Goal: Information Seeking & Learning: Learn about a topic

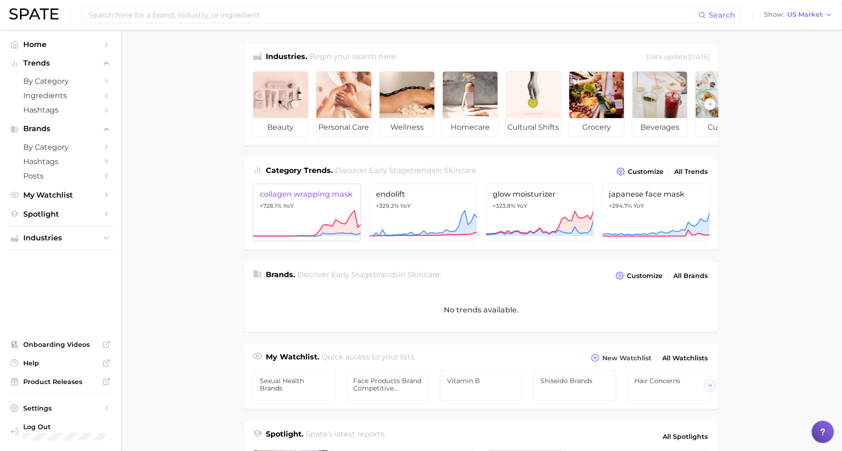
click at [329, 221] on icon at bounding box center [307, 223] width 108 height 28
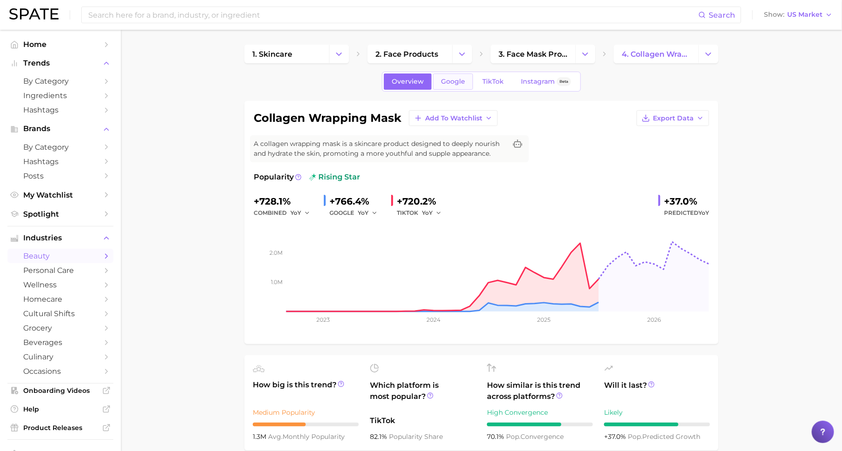
click at [446, 87] on link "Google" at bounding box center [453, 81] width 40 height 16
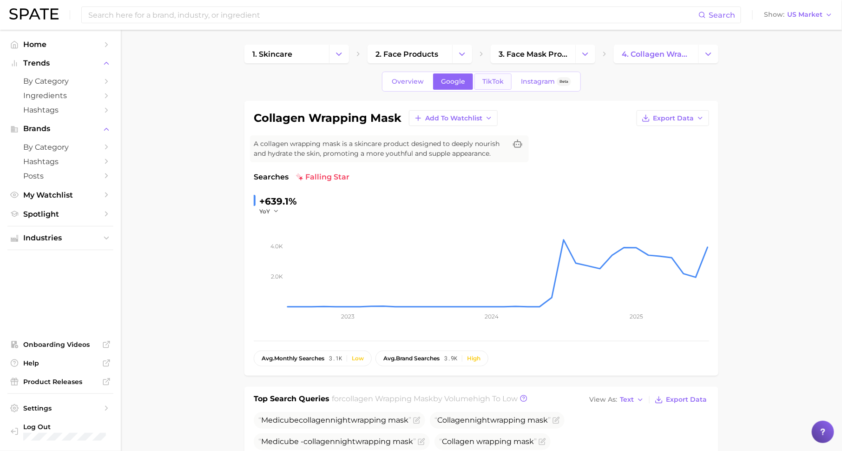
click at [500, 78] on span "TikTok" at bounding box center [492, 82] width 21 height 8
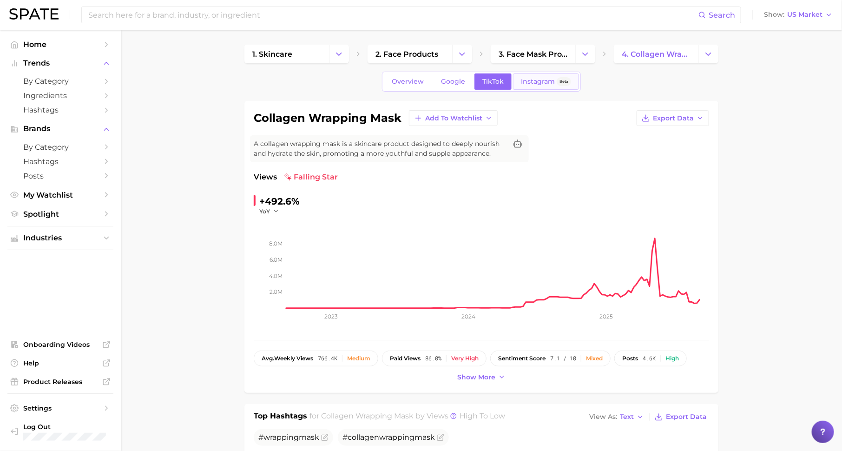
click at [537, 84] on span "Instagram" at bounding box center [538, 82] width 34 height 8
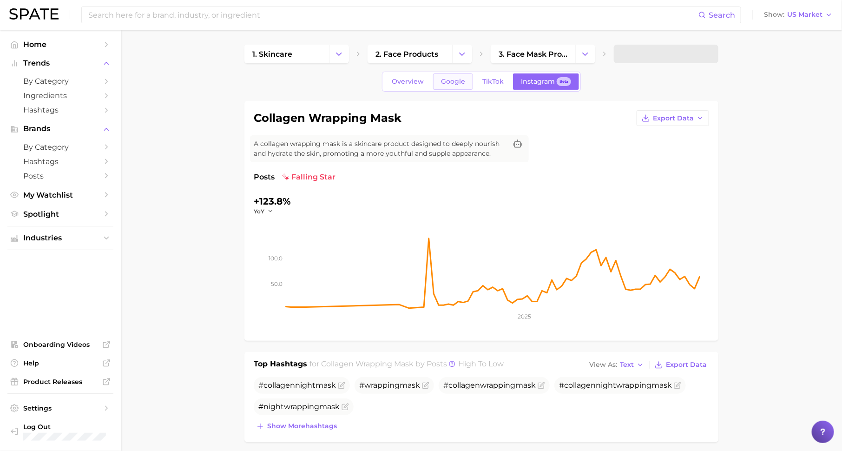
click at [458, 82] on span "Google" at bounding box center [453, 82] width 24 height 8
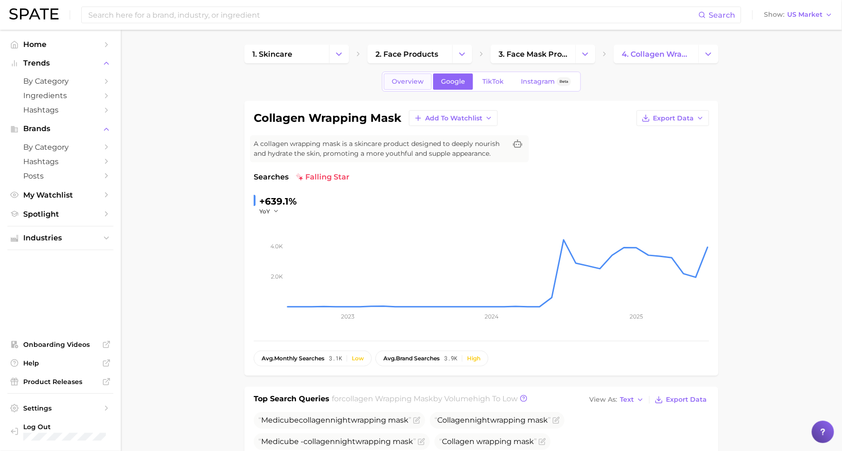
click at [414, 81] on span "Overview" at bounding box center [408, 82] width 32 height 8
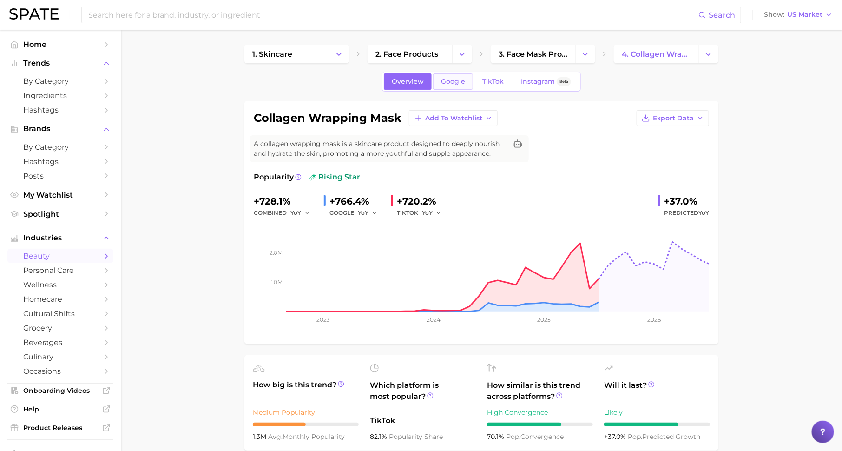
click at [455, 83] on span "Google" at bounding box center [453, 82] width 24 height 8
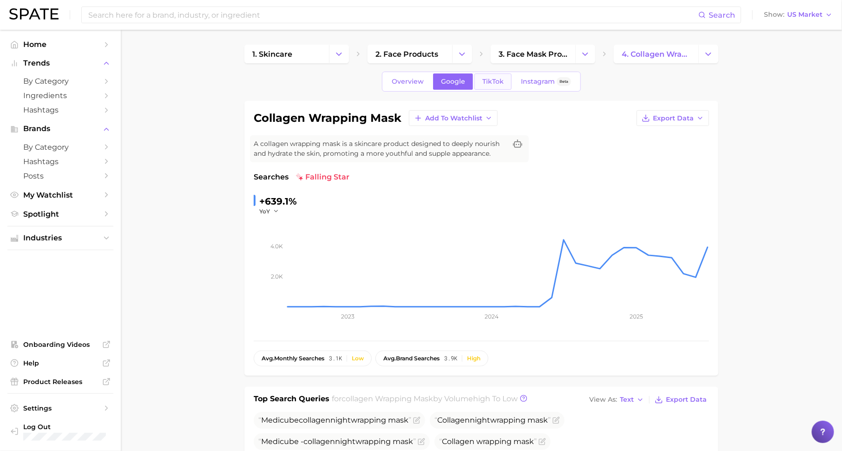
click at [490, 82] on span "TikTok" at bounding box center [492, 82] width 21 height 8
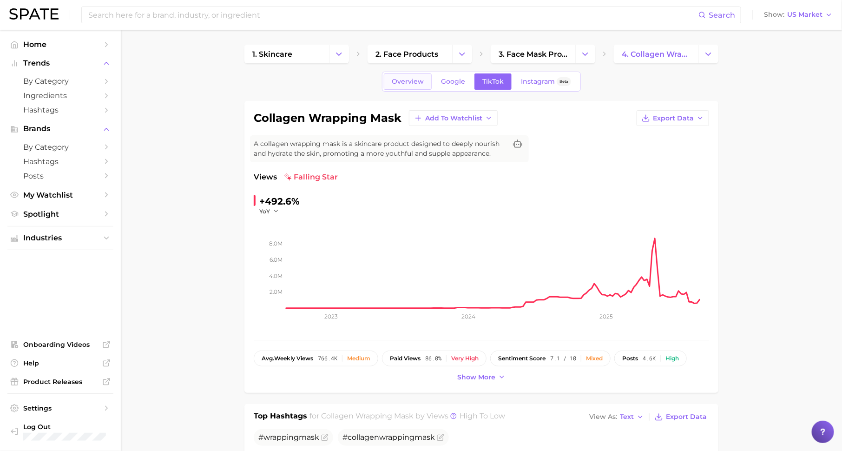
click at [397, 86] on link "Overview" at bounding box center [408, 81] width 48 height 16
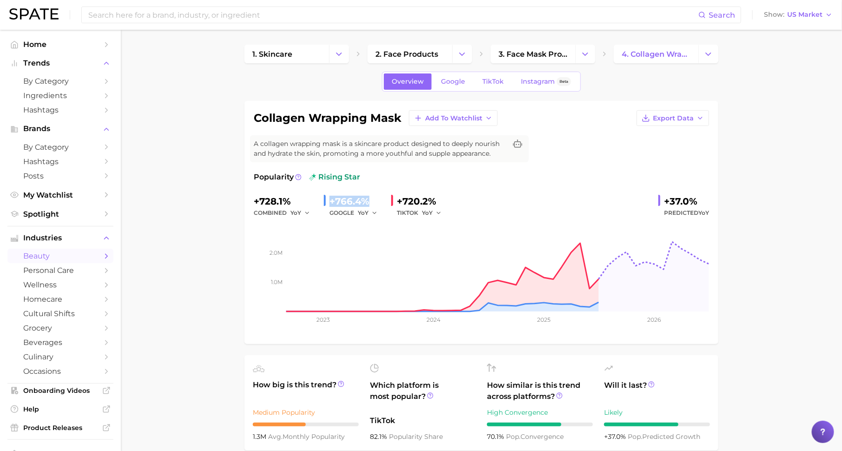
drag, startPoint x: 330, startPoint y: 201, endPoint x: 371, endPoint y: 205, distance: 40.6
click at [371, 205] on div "+766.4%" at bounding box center [356, 201] width 54 height 15
click at [458, 80] on span "Google" at bounding box center [453, 82] width 24 height 8
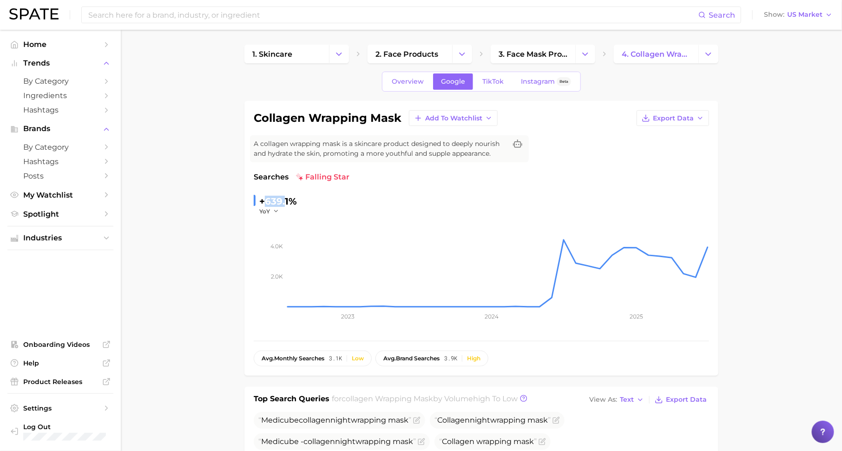
drag, startPoint x: 268, startPoint y: 203, endPoint x: 286, endPoint y: 203, distance: 18.1
click at [286, 203] on div "+639.1%" at bounding box center [278, 201] width 38 height 15
click at [500, 78] on span "TikTok" at bounding box center [492, 82] width 21 height 8
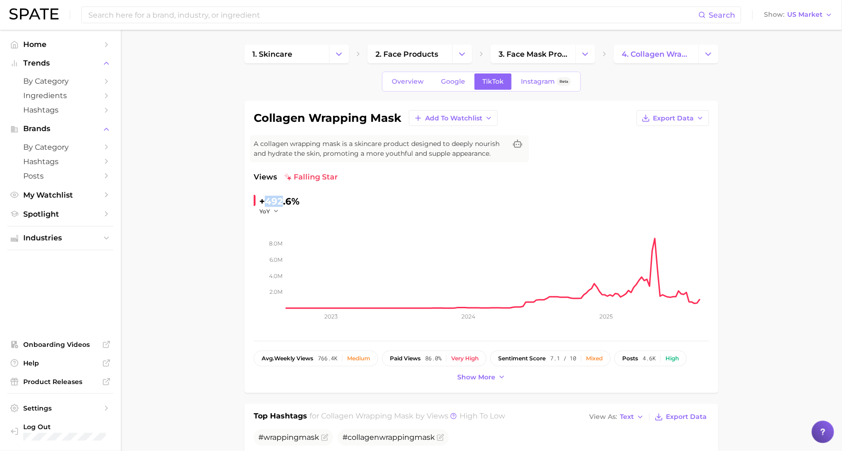
drag, startPoint x: 267, startPoint y: 204, endPoint x: 284, endPoint y: 204, distance: 16.7
click at [284, 204] on div "+492.6%" at bounding box center [279, 201] width 40 height 15
click at [409, 81] on span "Overview" at bounding box center [408, 82] width 32 height 8
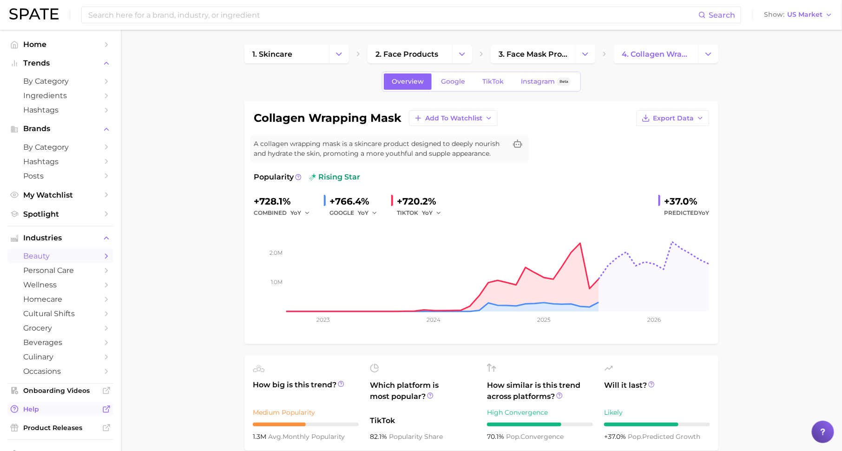
click at [104, 412] on icon "Sidebar" at bounding box center [106, 409] width 8 height 8
click at [216, 20] on input at bounding box center [392, 15] width 611 height 16
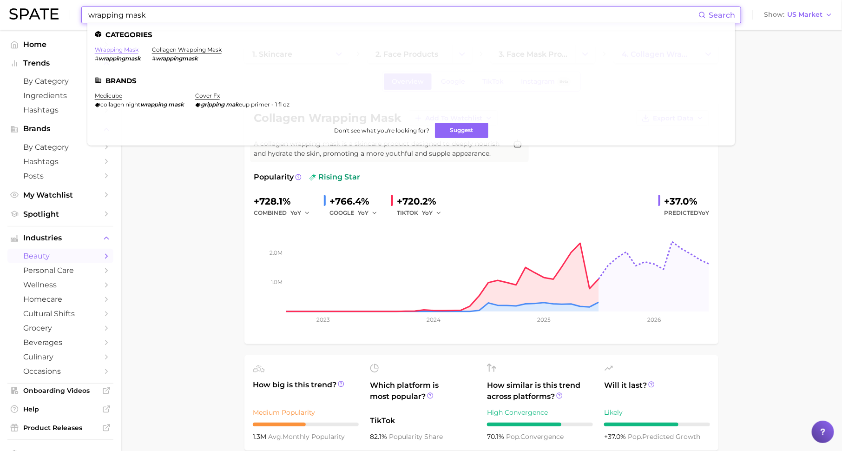
click at [120, 52] on link "wrapping mask" at bounding box center [117, 49] width 44 height 7
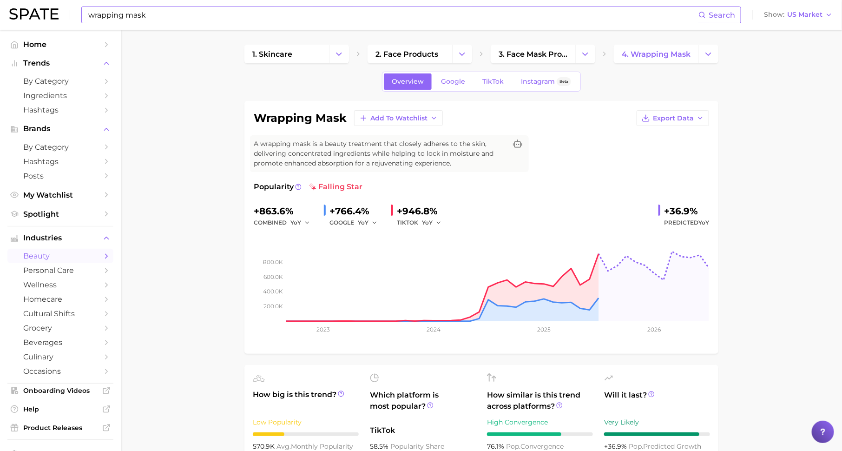
drag, startPoint x: 308, startPoint y: 185, endPoint x: 361, endPoint y: 184, distance: 53.0
click at [361, 184] on div "Popularity falling star" at bounding box center [481, 186] width 455 height 11
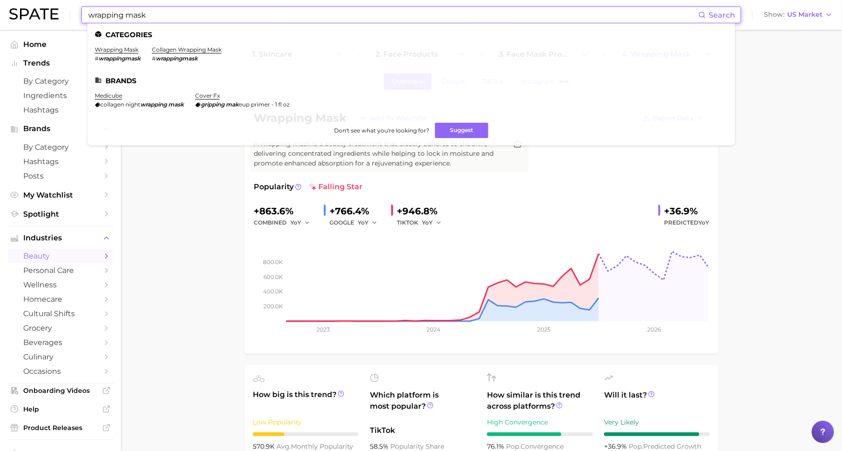
click at [212, 16] on input "wrapping mask" at bounding box center [392, 15] width 611 height 16
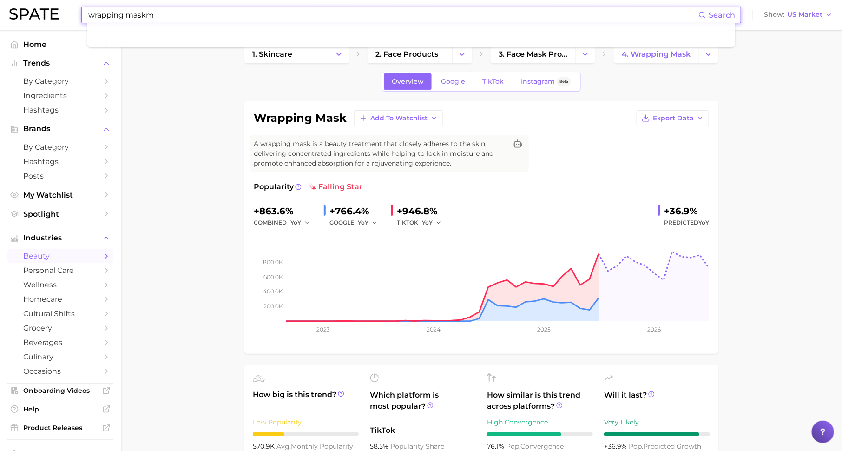
click at [212, 16] on input "wrapping maskm" at bounding box center [392, 15] width 611 height 16
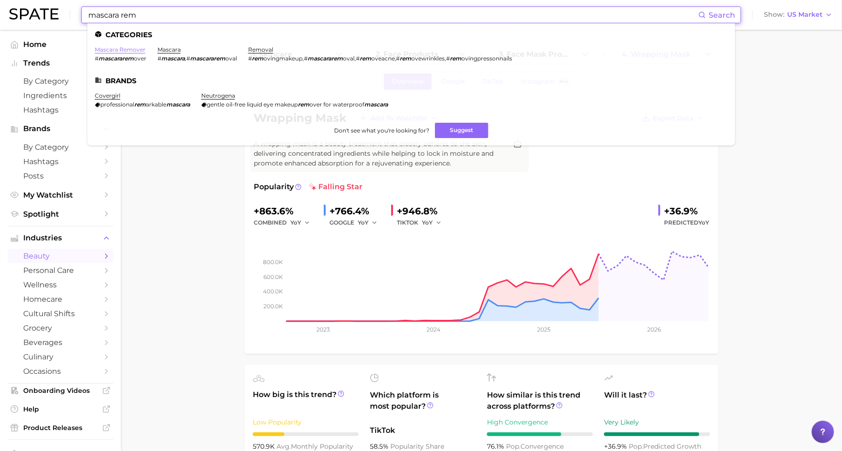
type input "mascara rem"
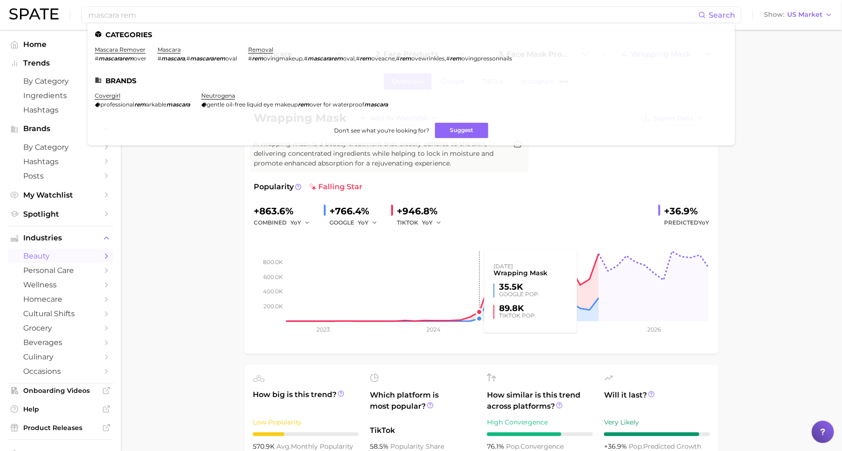
click at [472, 248] on rect at bounding box center [481, 274] width 455 height 93
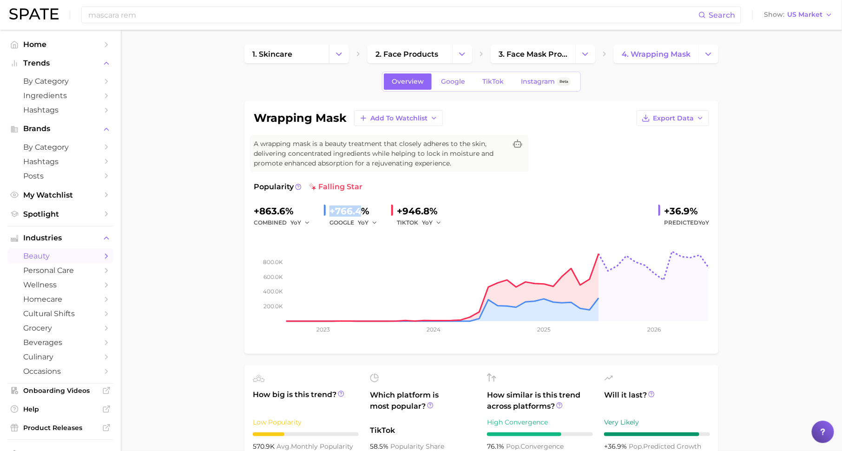
drag, startPoint x: 328, startPoint y: 210, endPoint x: 360, endPoint y: 210, distance: 31.1
click at [360, 210] on div "+766.4% GOOGLE YoY" at bounding box center [354, 215] width 60 height 25
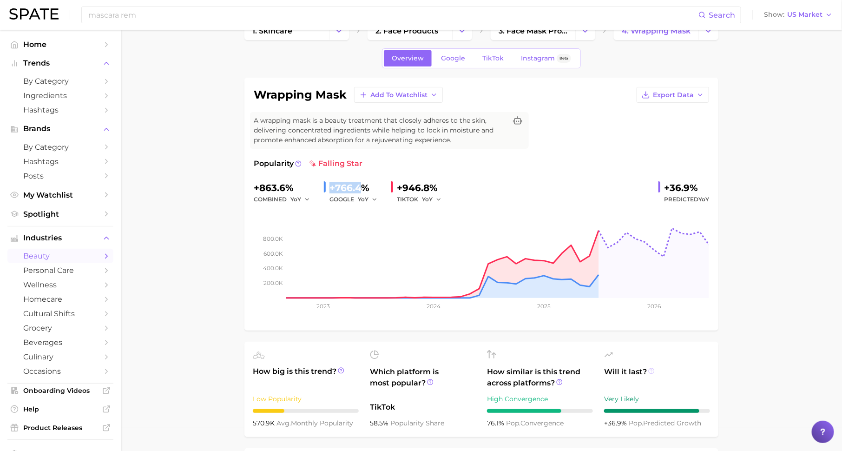
scroll to position [19, 0]
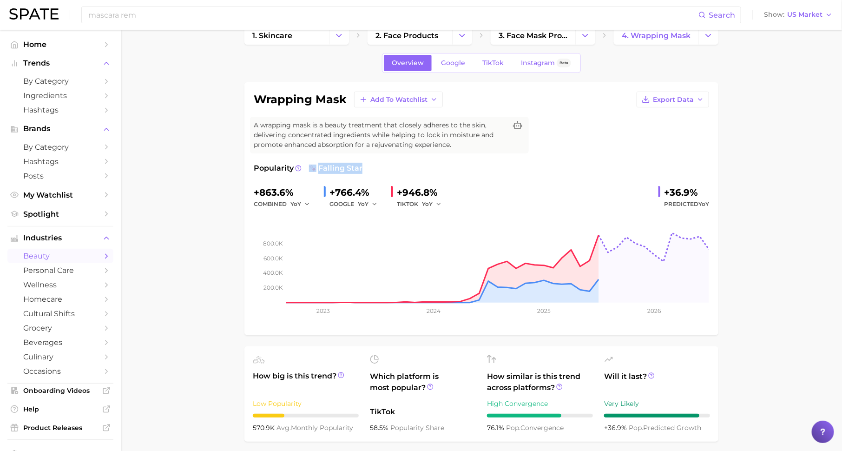
drag, startPoint x: 305, startPoint y: 166, endPoint x: 360, endPoint y: 165, distance: 55.3
click at [360, 165] on div "Popularity falling star" at bounding box center [481, 168] width 455 height 11
click at [376, 166] on div "Popularity falling star" at bounding box center [481, 168] width 455 height 11
click at [94, 260] on span "beauty" at bounding box center [60, 255] width 74 height 9
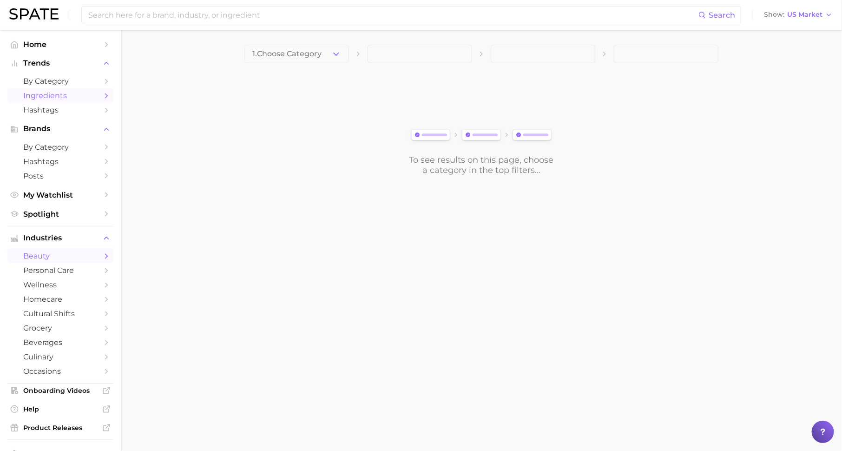
click at [88, 95] on span "Ingredients" at bounding box center [60, 95] width 74 height 9
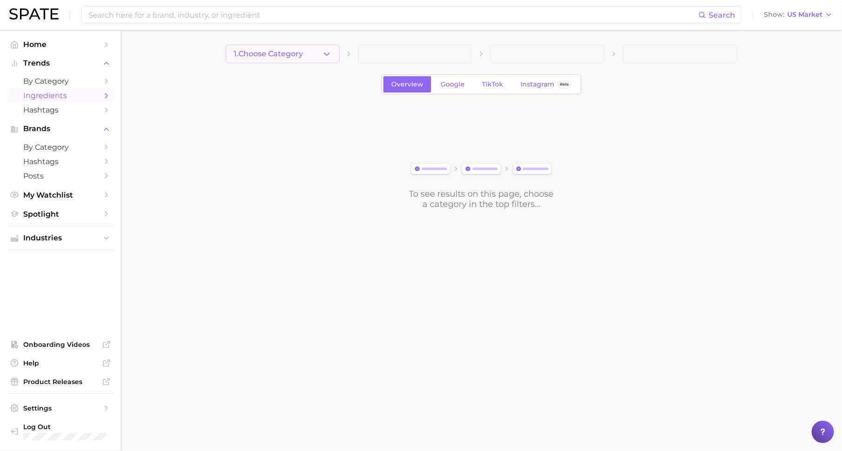
click at [278, 50] on span "1. Choose Category" at bounding box center [268, 54] width 69 height 8
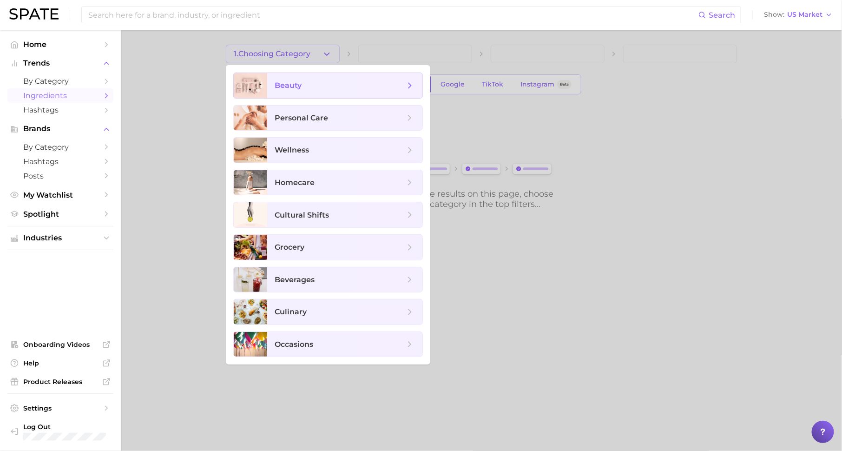
click at [295, 78] on span "beauty" at bounding box center [344, 85] width 155 height 25
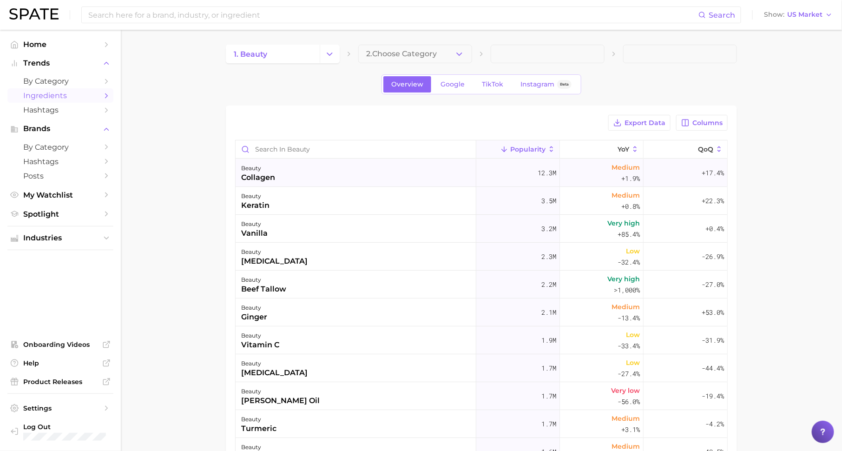
click at [388, 176] on div "beauty collagen" at bounding box center [355, 173] width 241 height 28
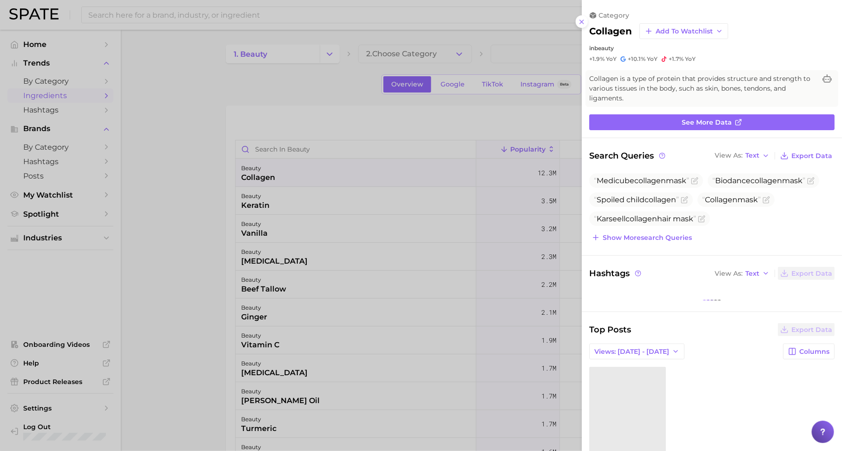
click at [414, 118] on div at bounding box center [421, 225] width 842 height 451
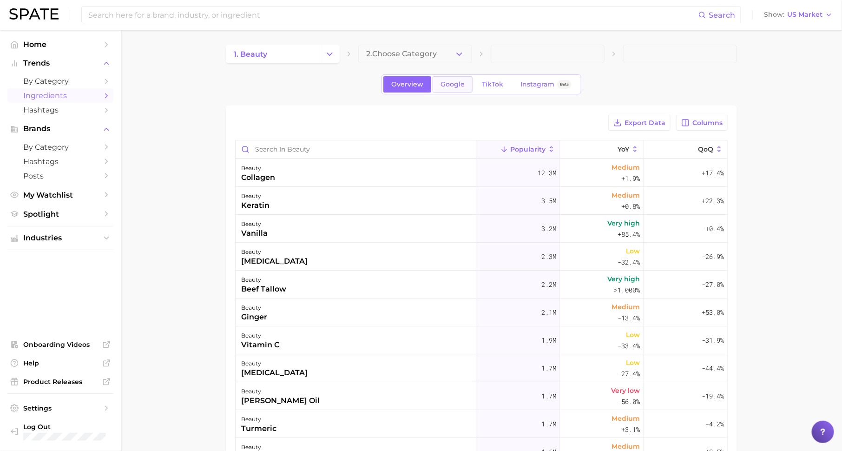
click at [449, 85] on span "Google" at bounding box center [452, 84] width 24 height 8
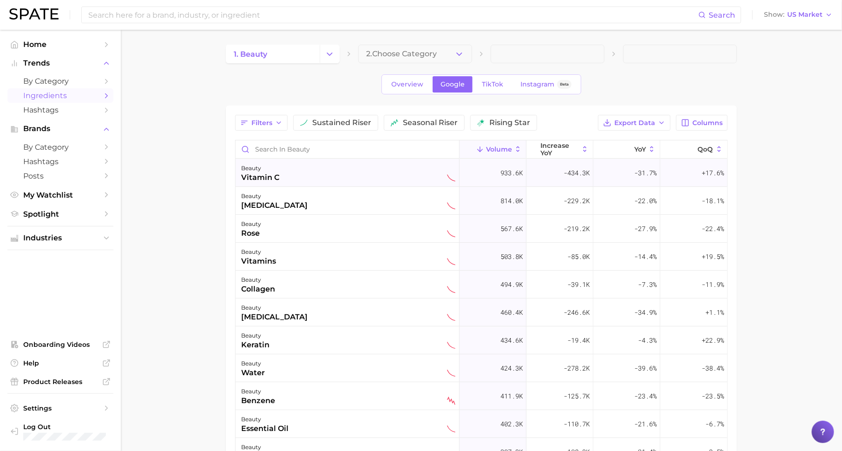
click at [283, 176] on div "beauty vitamin c" at bounding box center [348, 173] width 214 height 20
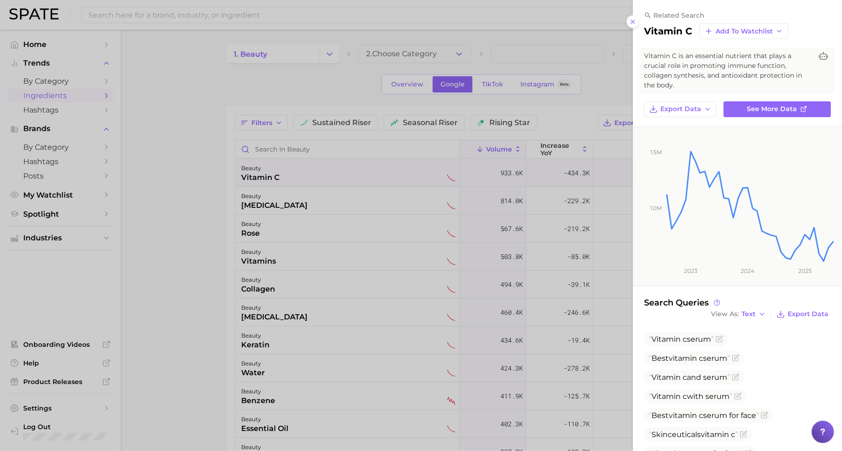
click at [404, 81] on div at bounding box center [421, 225] width 842 height 451
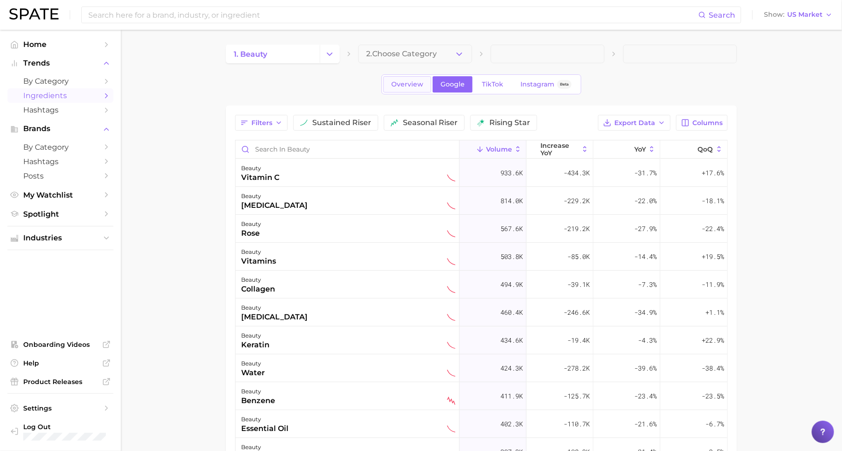
click at [408, 91] on link "Overview" at bounding box center [407, 84] width 48 height 16
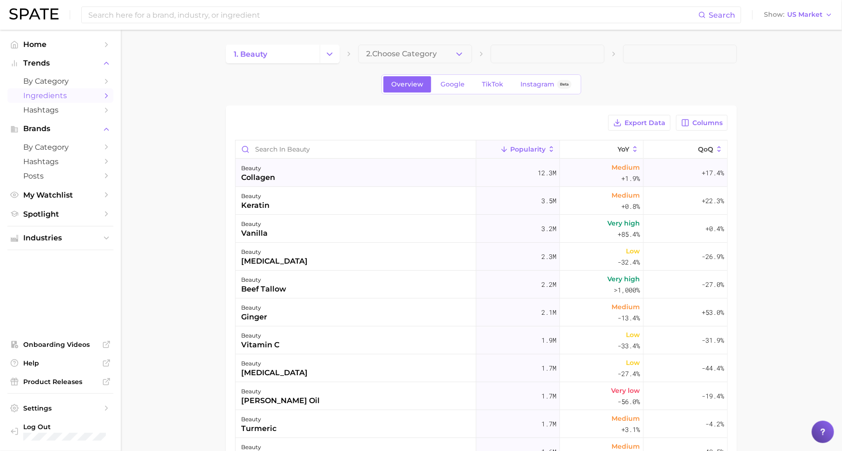
click at [329, 174] on div "beauty collagen" at bounding box center [355, 173] width 241 height 28
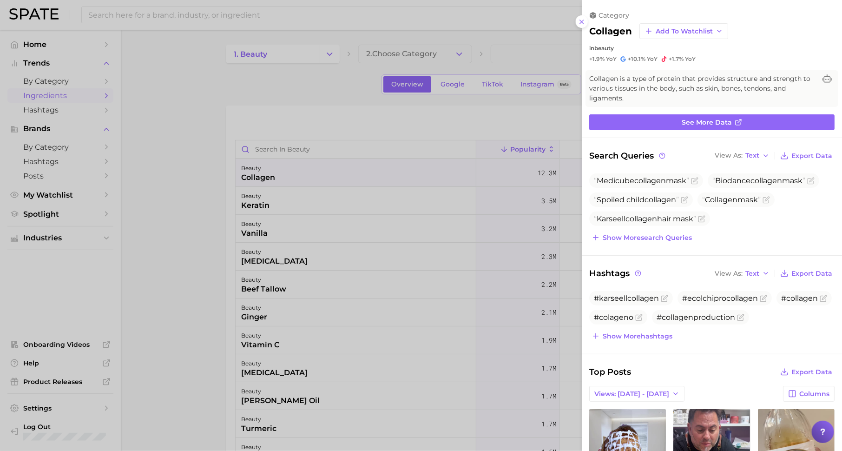
click at [446, 89] on div at bounding box center [421, 225] width 842 height 451
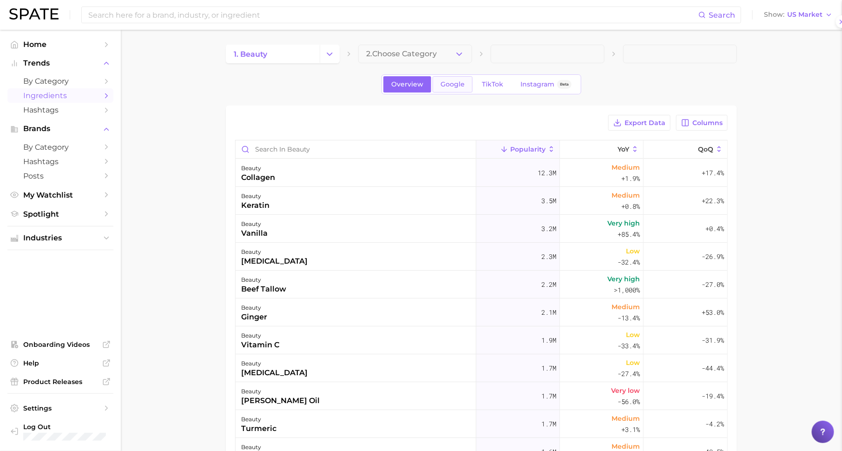
click at [449, 82] on span "Google" at bounding box center [452, 84] width 24 height 8
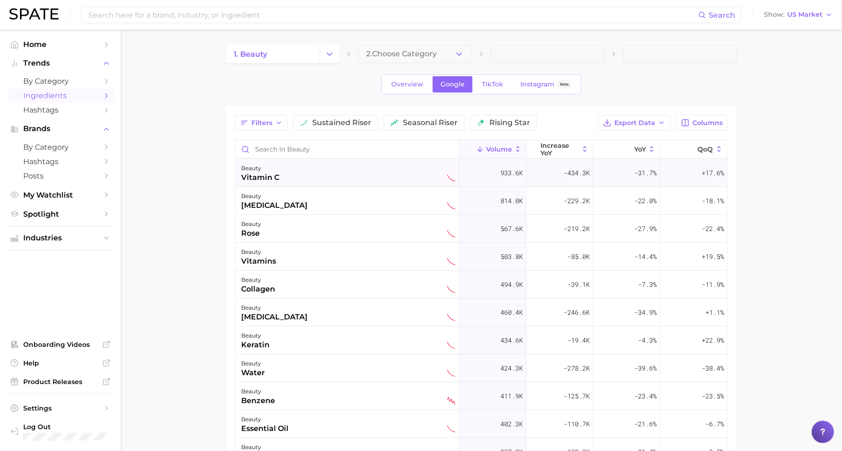
click at [304, 176] on div "beauty vitamin c" at bounding box center [348, 173] width 214 height 20
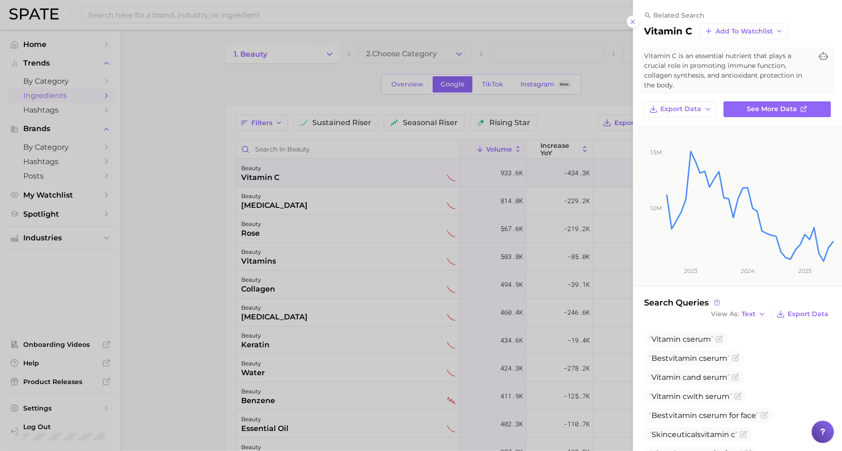
click at [528, 216] on div at bounding box center [421, 225] width 842 height 451
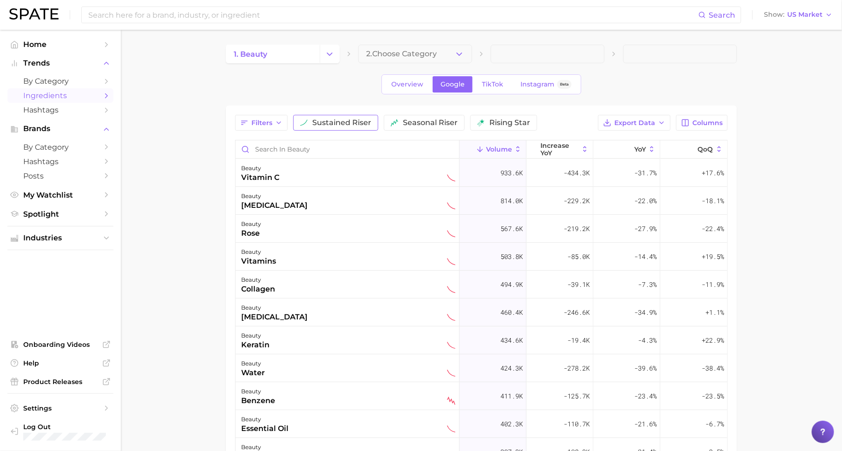
click at [338, 119] on span "sustained riser" at bounding box center [341, 122] width 59 height 7
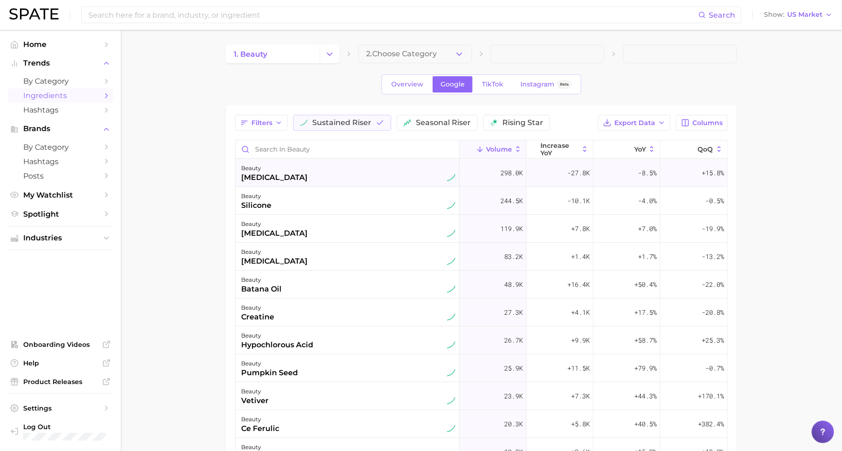
click at [283, 168] on div "beauty tretinoin" at bounding box center [348, 173] width 214 height 20
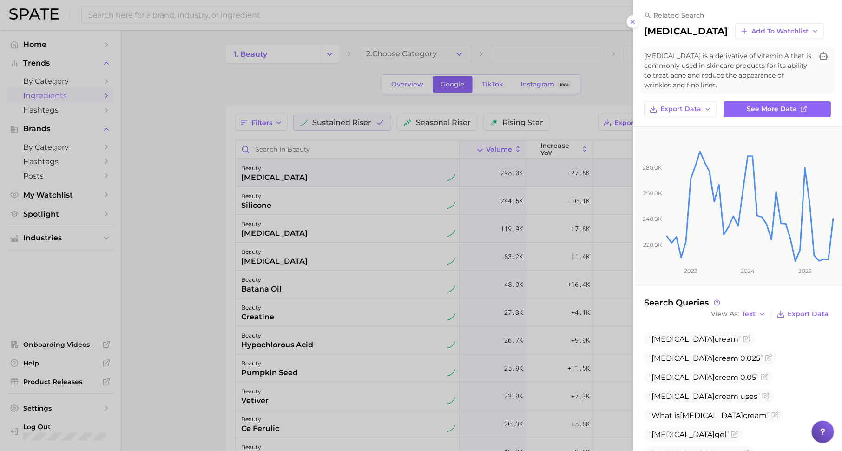
click at [565, 180] on div at bounding box center [421, 225] width 842 height 451
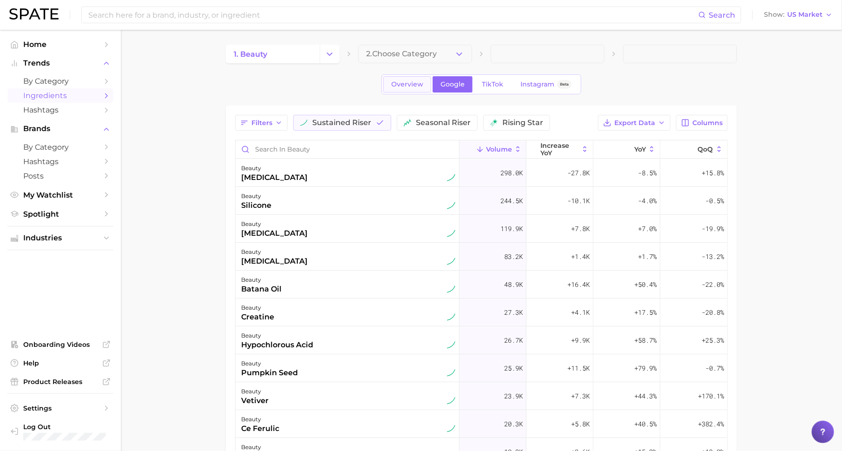
click at [410, 86] on span "Overview" at bounding box center [407, 84] width 32 height 8
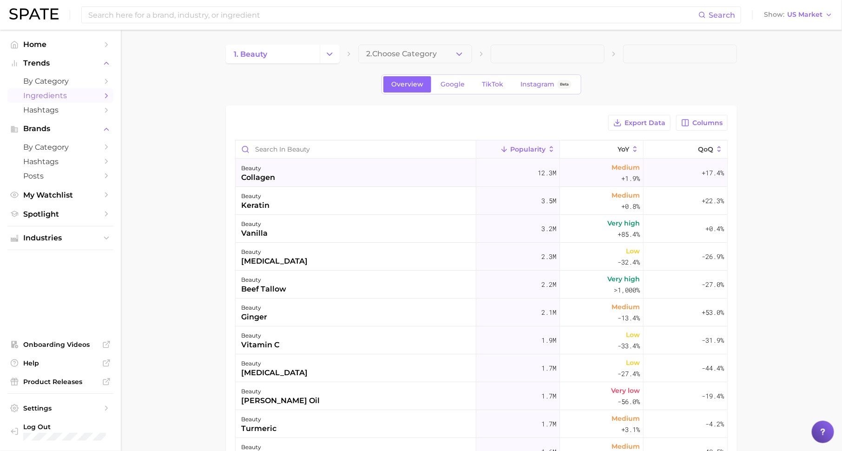
click at [387, 171] on div "beauty collagen" at bounding box center [355, 173] width 241 height 28
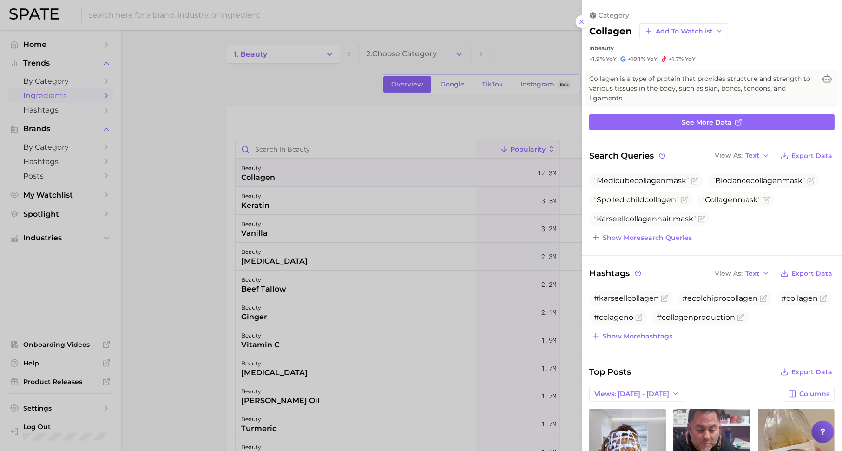
click at [537, 111] on div at bounding box center [421, 225] width 842 height 451
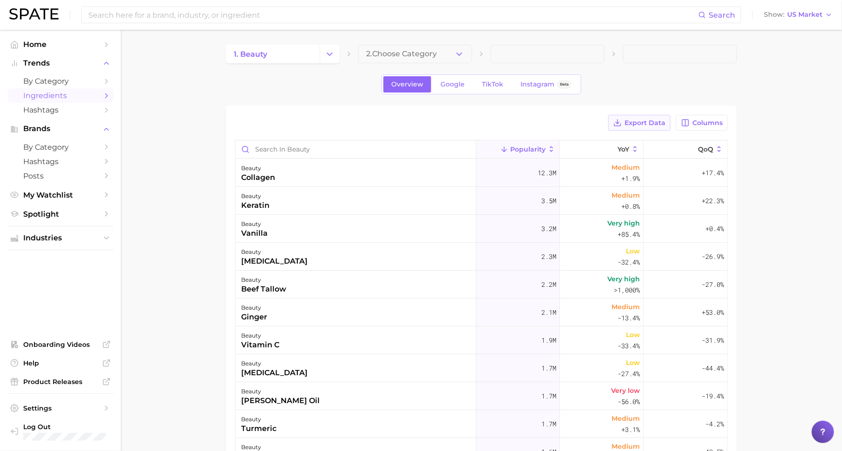
click at [649, 119] on span "Export Data" at bounding box center [644, 123] width 41 height 8
click at [699, 120] on span "Columns" at bounding box center [707, 123] width 30 height 8
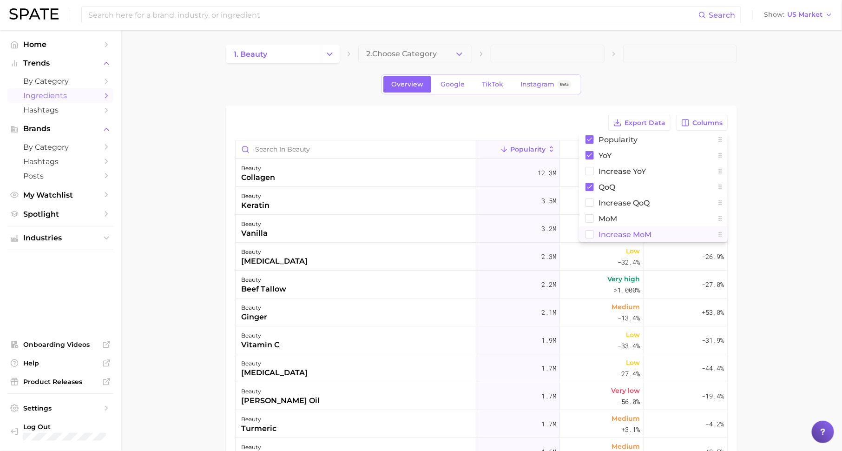
click at [626, 232] on span "Increase MoM" at bounding box center [624, 234] width 53 height 8
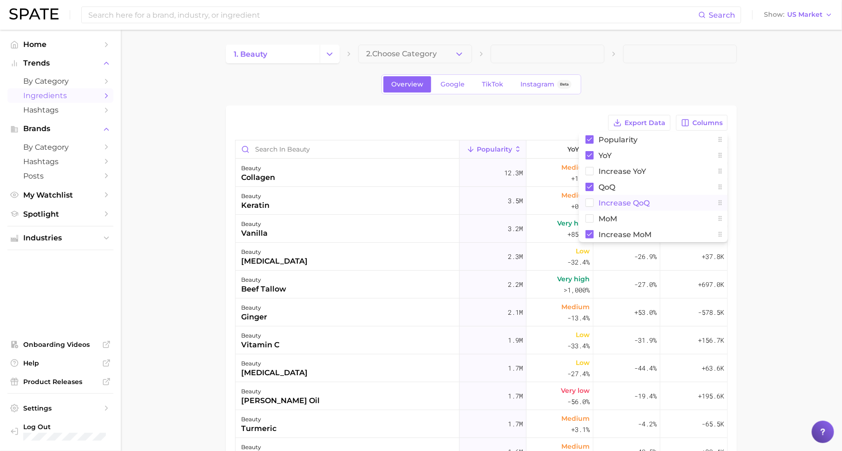
click at [619, 204] on span "Increase QoQ" at bounding box center [623, 203] width 51 height 8
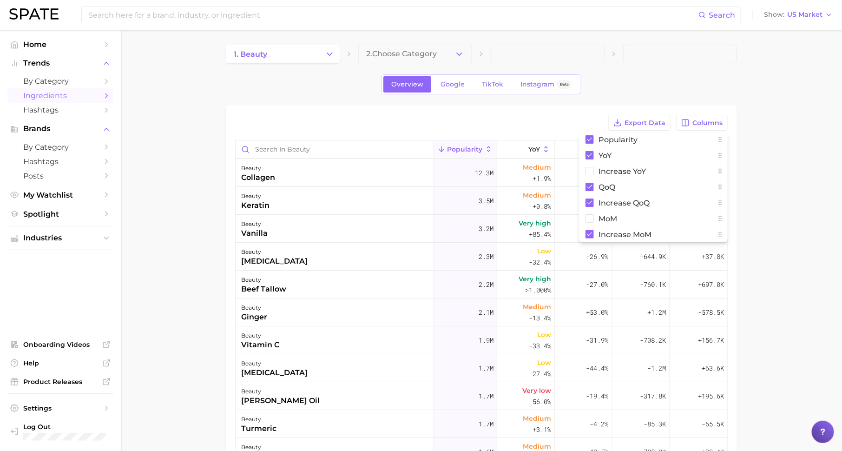
click at [780, 210] on main "1. beauty 2. Choose Category Overview Google TikTok Instagram Beta Export Data …" at bounding box center [481, 338] width 721 height 616
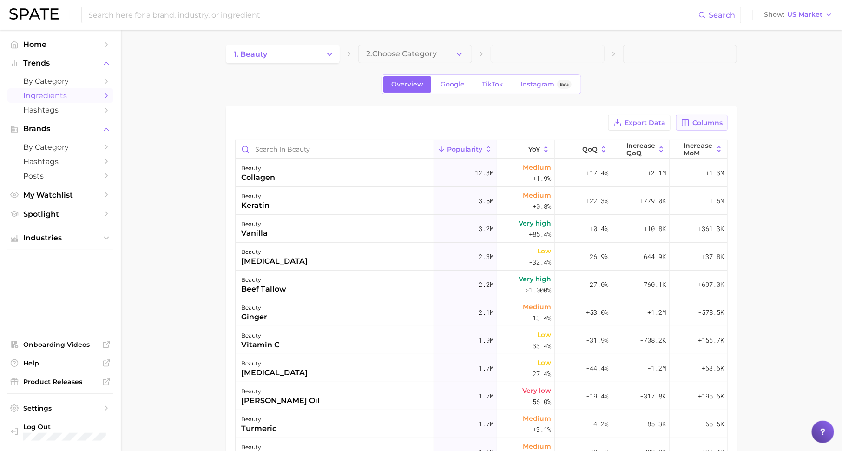
click at [702, 121] on span "Columns" at bounding box center [707, 123] width 30 height 8
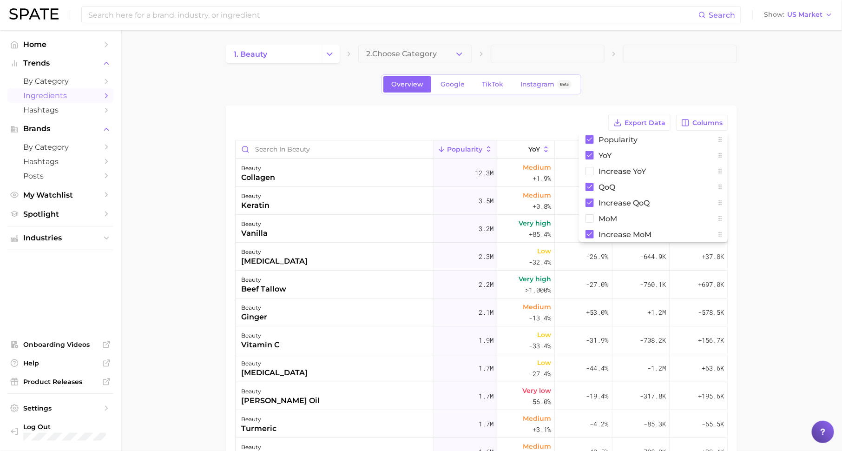
click at [755, 213] on main "1. beauty 2. Choose Category Overview Google TikTok Instagram Beta Export Data …" at bounding box center [481, 338] width 721 height 616
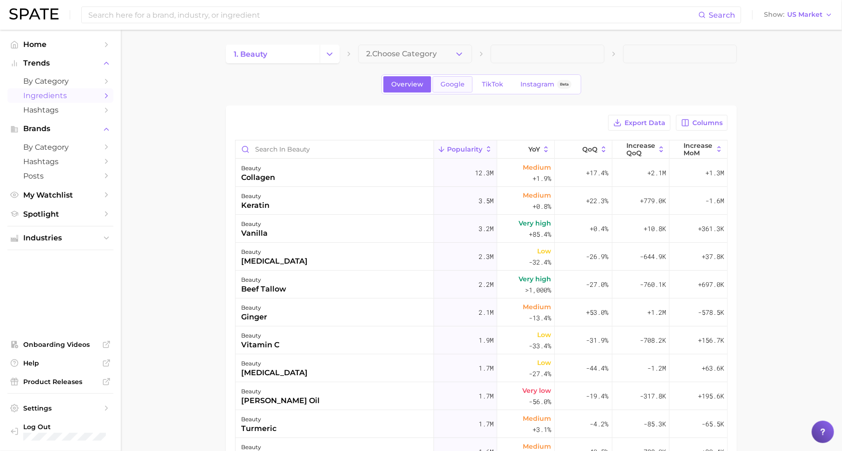
click at [457, 81] on span "Google" at bounding box center [452, 84] width 24 height 8
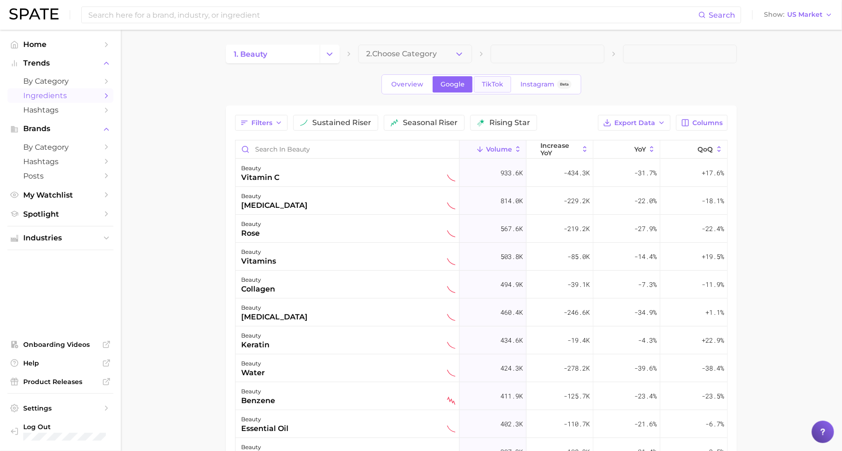
click at [493, 81] on span "TikTok" at bounding box center [492, 84] width 21 height 8
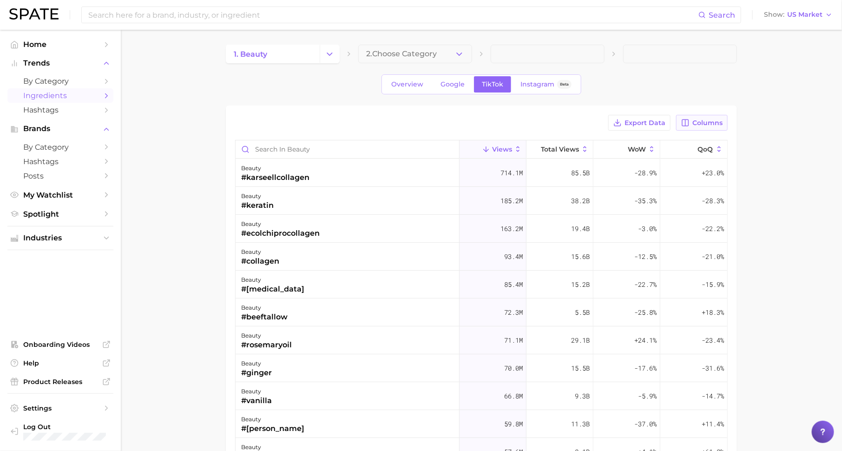
click at [712, 127] on button "Columns" at bounding box center [702, 123] width 52 height 16
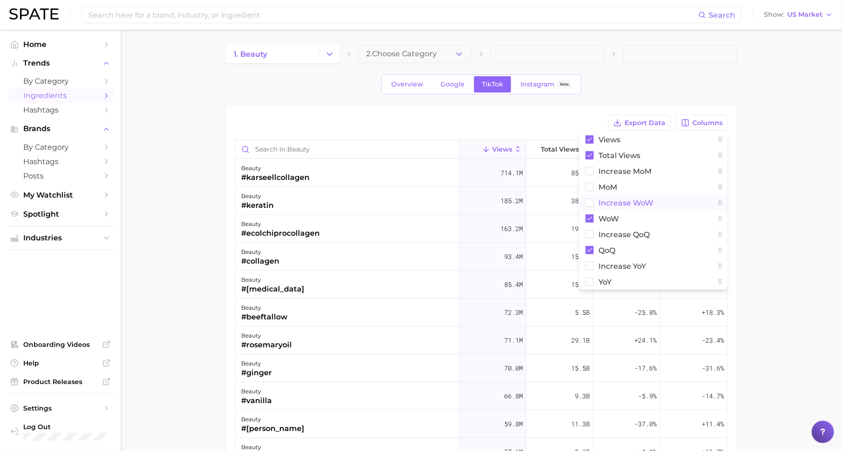
click at [648, 199] on span "Increase WoW" at bounding box center [625, 203] width 55 height 8
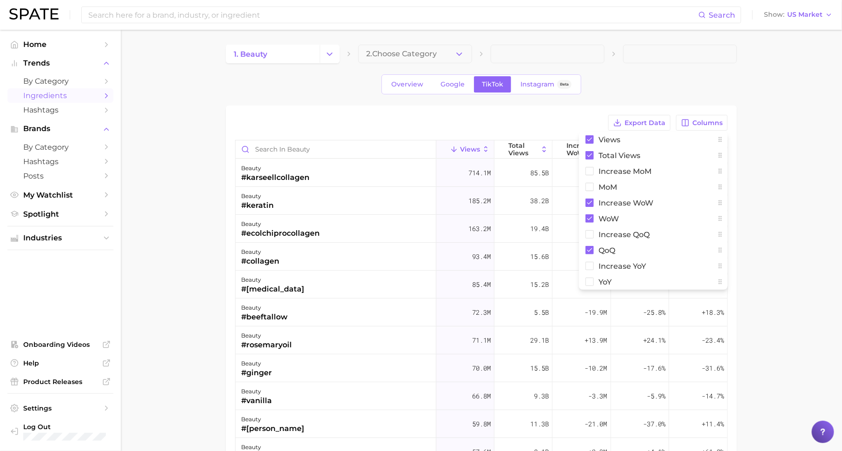
click at [748, 216] on main "1. beauty 2. Choose Category Overview Google TikTok Instagram Beta Export Data …" at bounding box center [481, 338] width 721 height 616
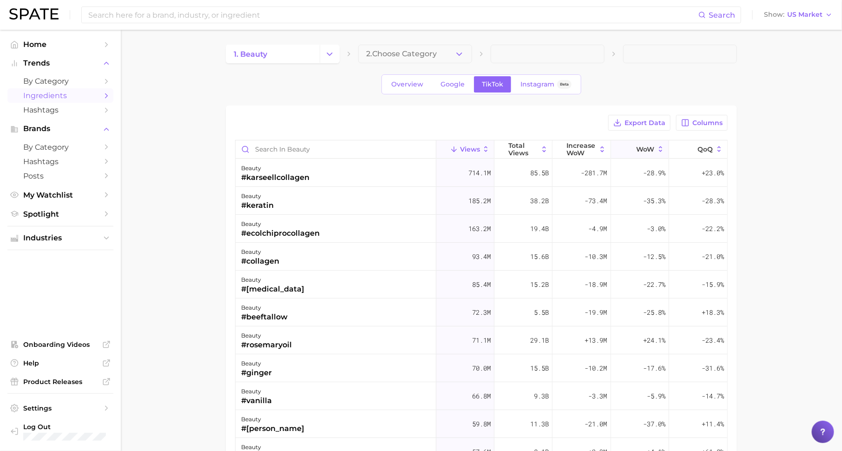
click at [640, 147] on span "WoW" at bounding box center [645, 148] width 18 height 7
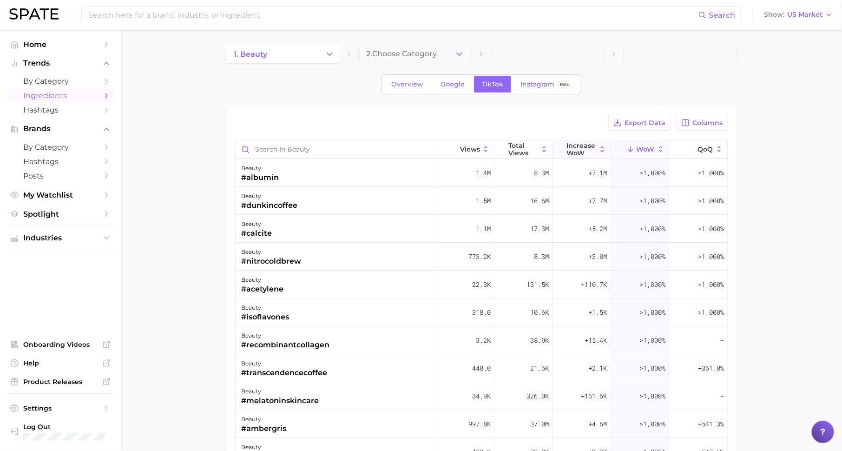
click at [580, 148] on span "Increase WoW" at bounding box center [582, 149] width 30 height 15
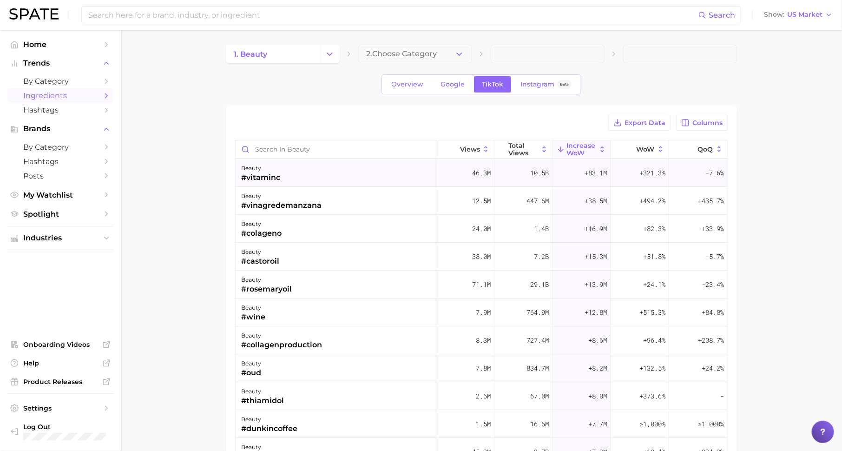
click at [347, 176] on div "beauty #vitaminc" at bounding box center [335, 173] width 201 height 28
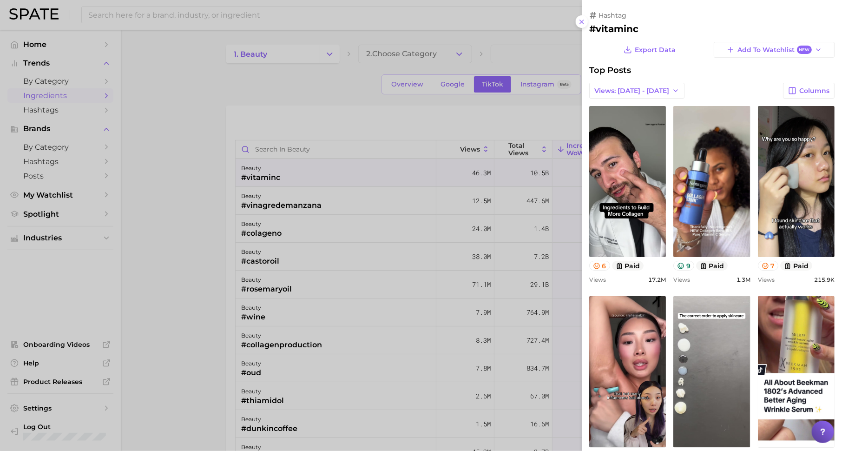
click at [479, 241] on div at bounding box center [421, 225] width 842 height 451
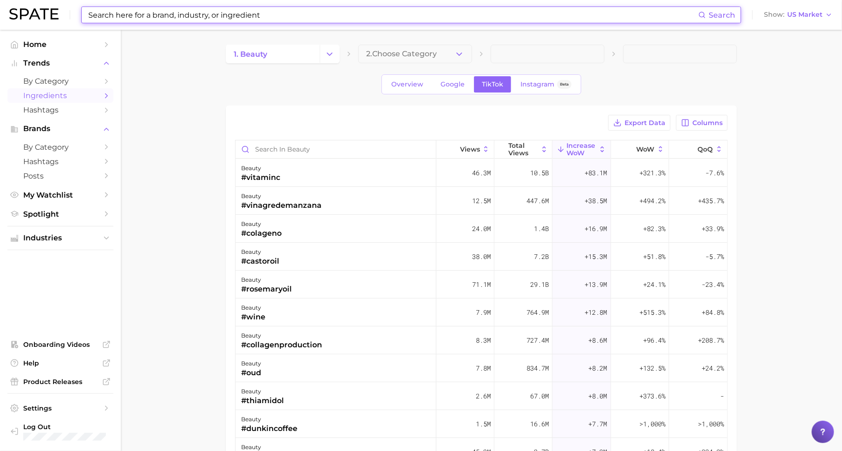
click at [299, 11] on input at bounding box center [392, 15] width 611 height 16
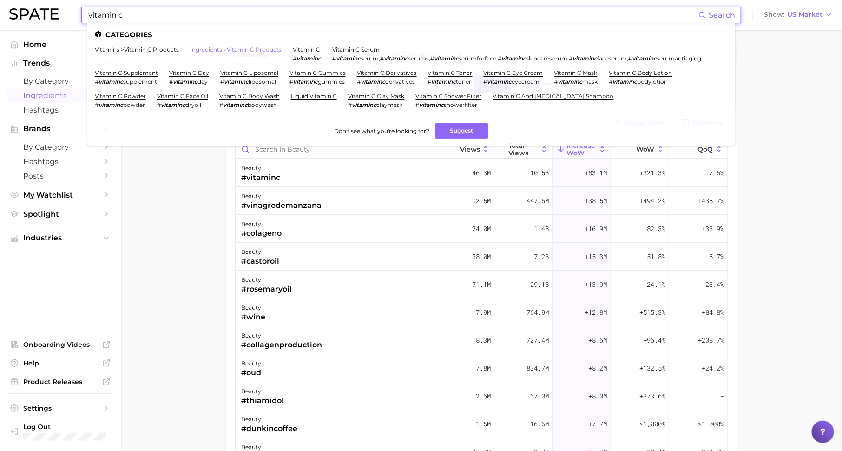
type input "vitamin c"
click at [234, 51] on link "ingredients > vitamin c products" at bounding box center [236, 49] width 92 height 7
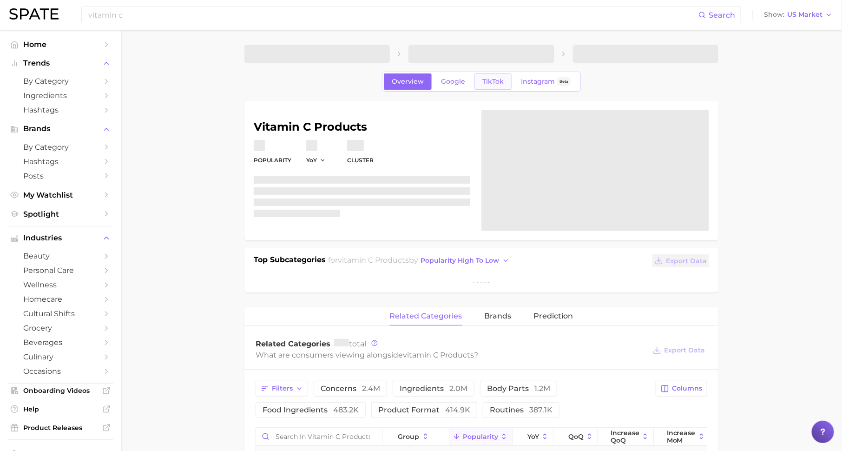
click at [492, 85] on span "TikTok" at bounding box center [492, 82] width 21 height 8
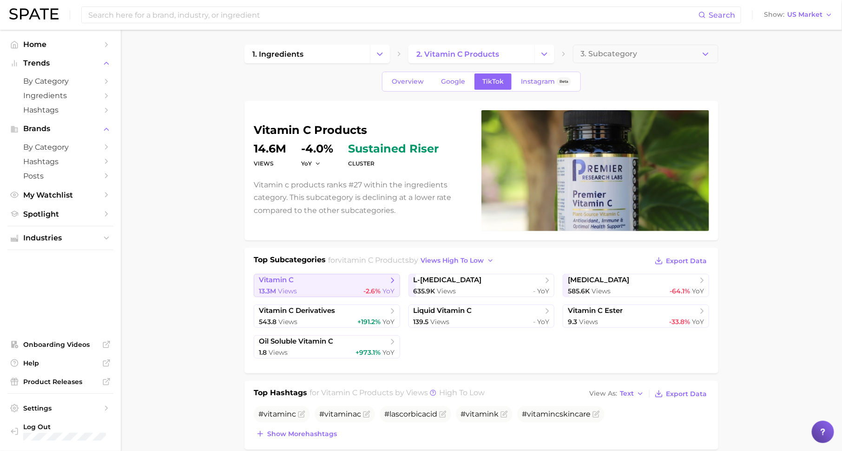
click at [341, 291] on div "13.3m Views -2.6% YoY" at bounding box center [327, 291] width 136 height 9
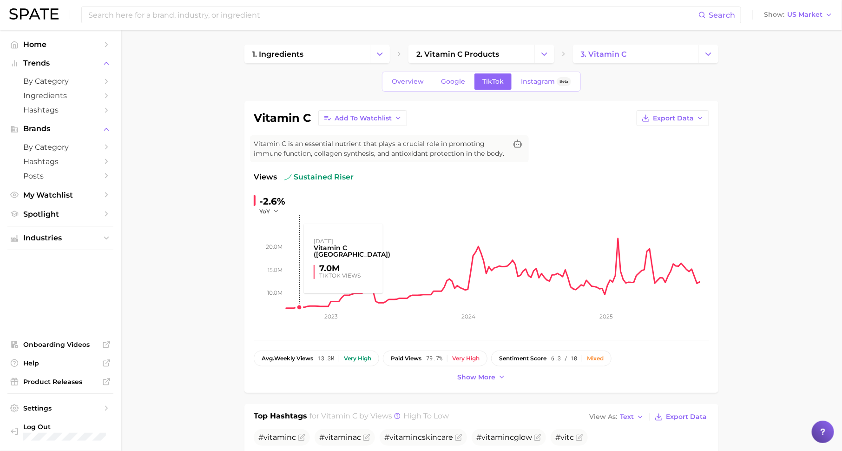
click at [299, 307] on rect at bounding box center [497, 261] width 423 height 93
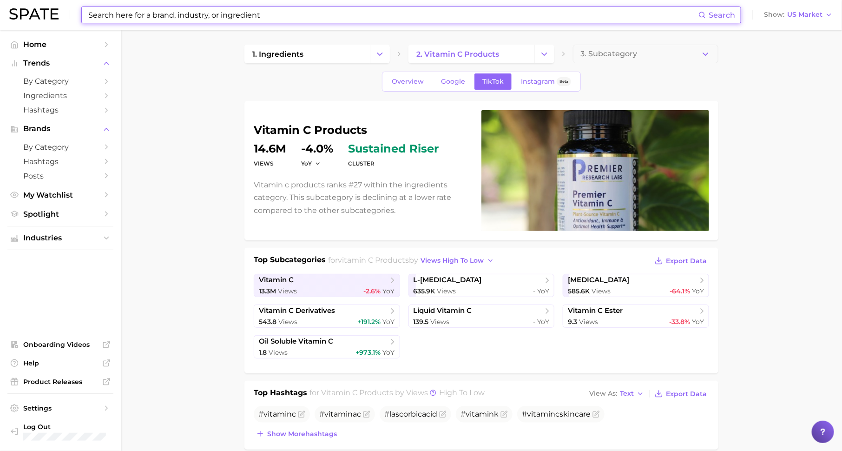
click at [340, 18] on input at bounding box center [392, 15] width 611 height 16
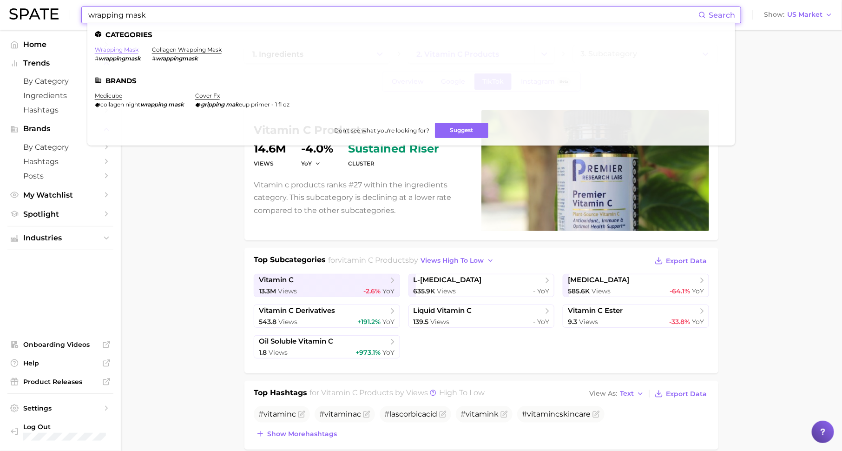
type input "wrapping mask"
click at [116, 47] on link "wrapping mask" at bounding box center [117, 49] width 44 height 7
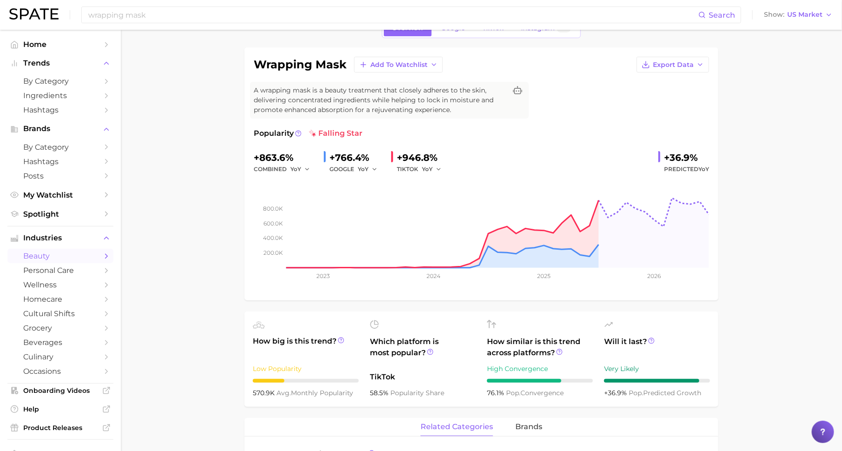
scroll to position [48, 0]
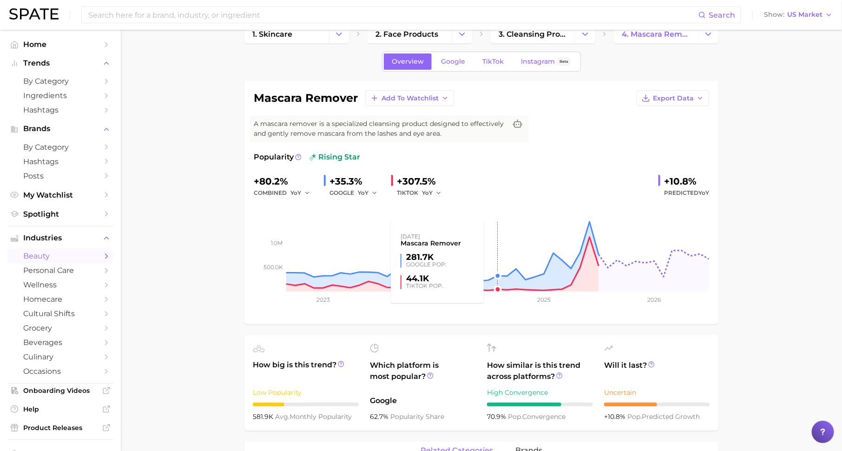
scroll to position [21, 0]
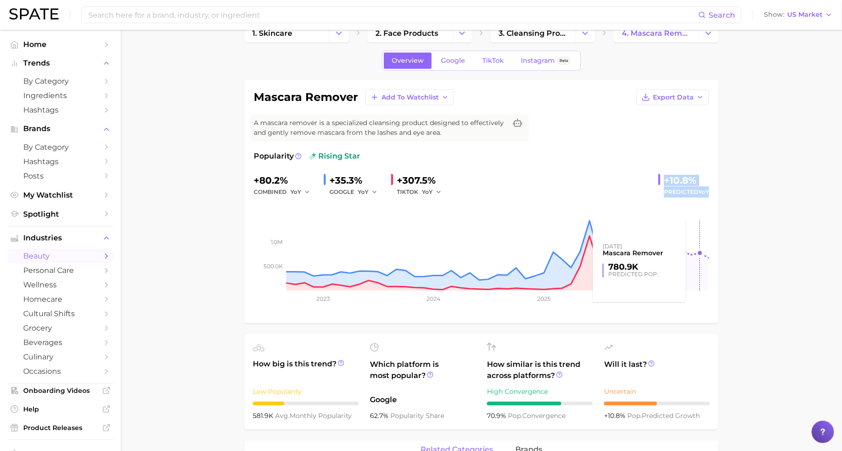
drag, startPoint x: 663, startPoint y: 179, endPoint x: 699, endPoint y: 197, distance: 40.5
click at [699, 197] on div "+80.2% combined YoY +35.3% GOOGLE YoY +307.5% TIKTOK YoY +10.8% Predicted YoY 5…" at bounding box center [481, 243] width 455 height 141
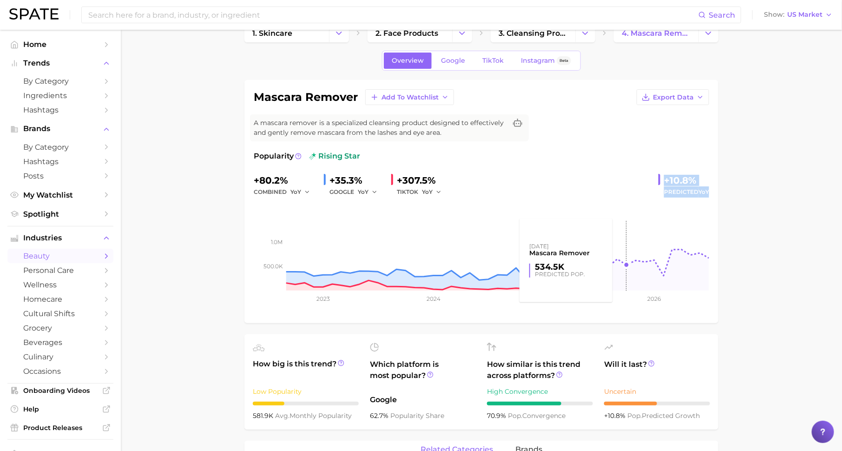
click at [623, 220] on rect at bounding box center [481, 243] width 455 height 93
